Goal: Information Seeking & Learning: Learn about a topic

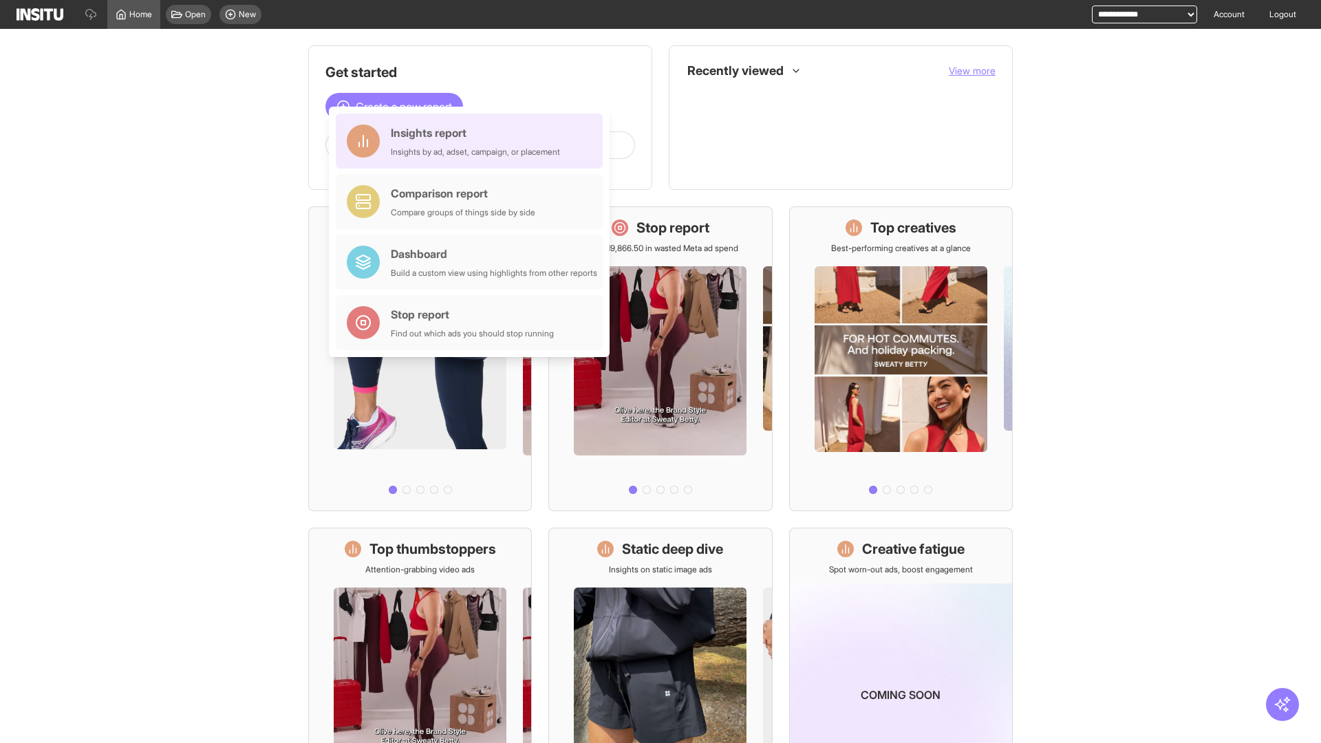
click at [473, 141] on div "Insights report Insights by ad, adset, campaign, or placement" at bounding box center [475, 141] width 169 height 33
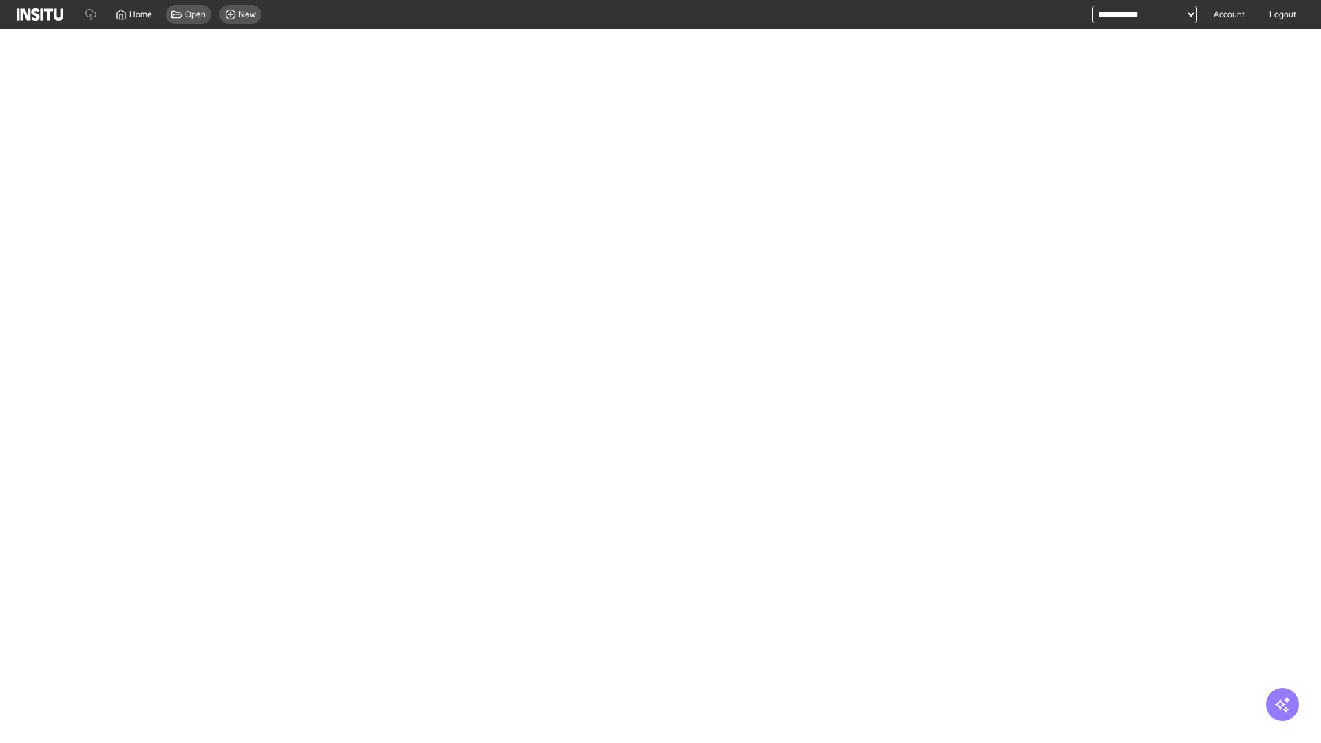
select select "**"
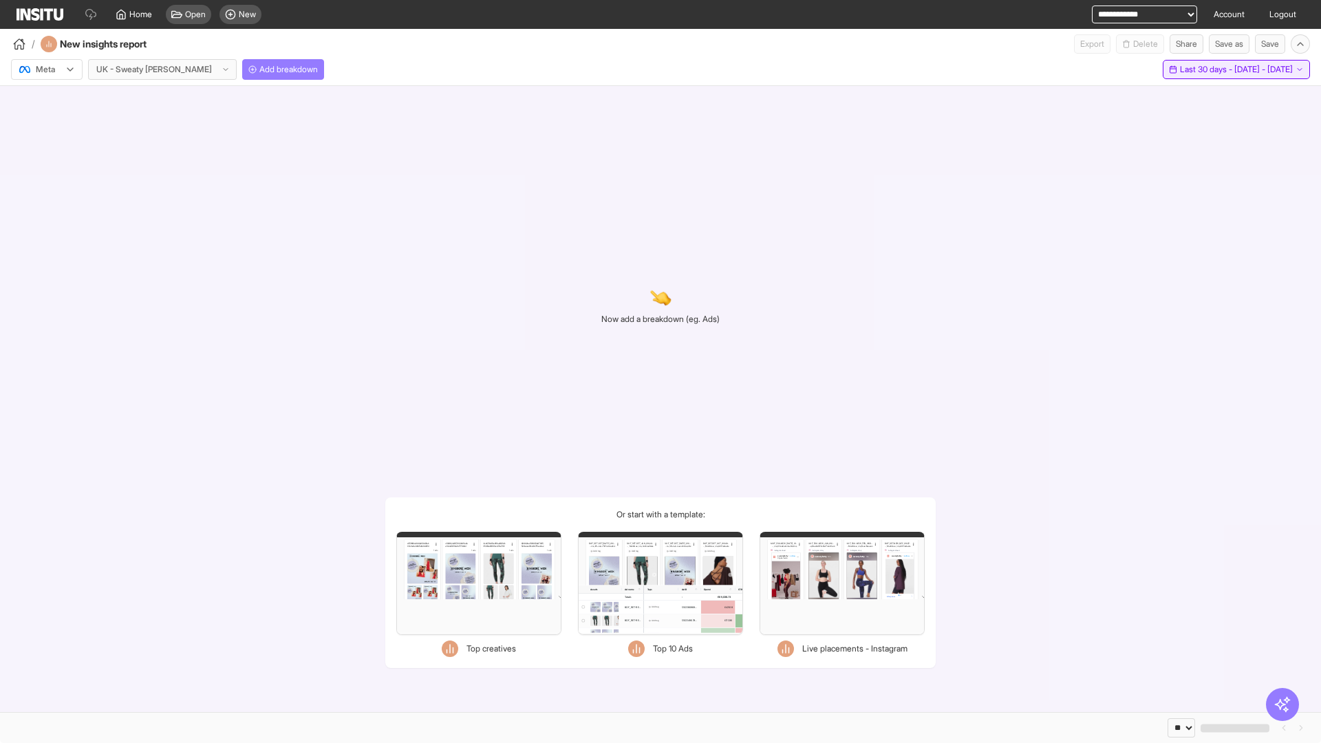
click at [1211, 70] on span "Last 30 days - [DATE] - [DATE]" at bounding box center [1236, 69] width 113 height 11
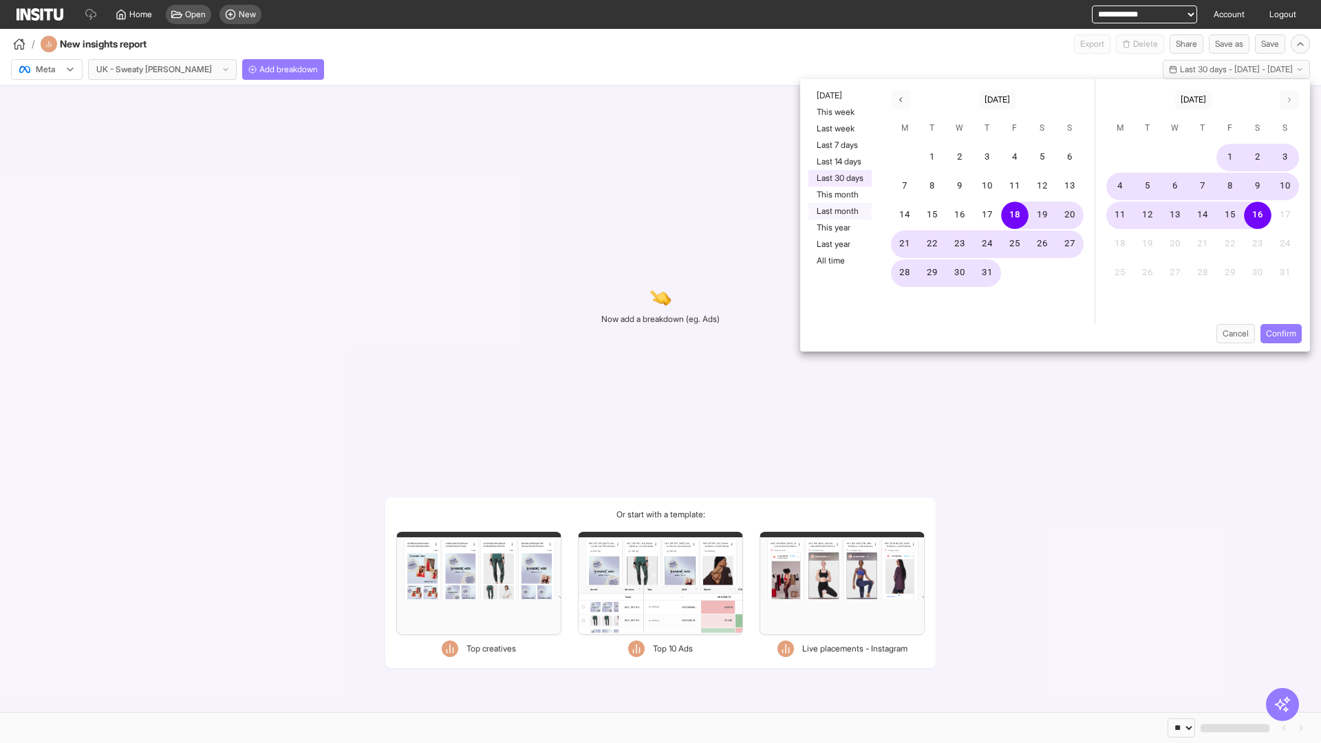
click at [839, 211] on button "Last month" at bounding box center [840, 211] width 63 height 17
